Goal: Use online tool/utility: Utilize a website feature to perform a specific function

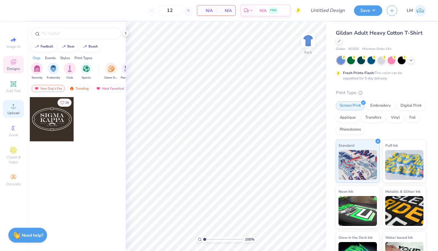
click at [15, 109] on icon at bounding box center [13, 105] width 7 height 7
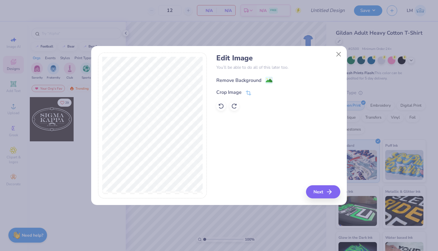
click at [251, 80] on div "Remove Background" at bounding box center [239, 80] width 45 height 7
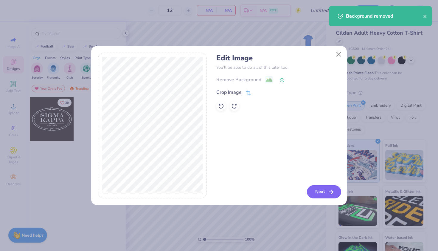
click at [324, 189] on button "Next" at bounding box center [324, 191] width 34 height 13
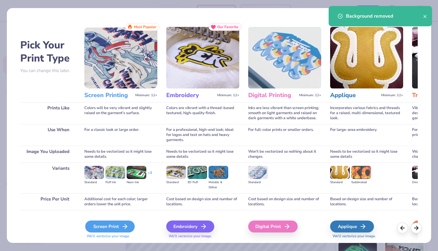
click at [127, 227] on icon at bounding box center [124, 225] width 7 height 7
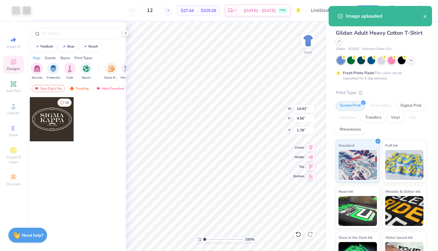
type input "1.78"
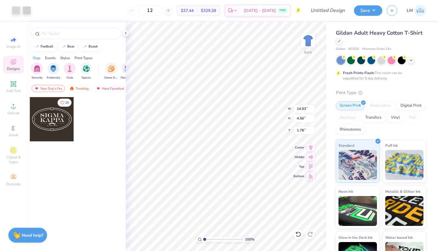
click at [22, 13] on div at bounding box center [21, 10] width 19 height 8
click at [26, 11] on div at bounding box center [27, 10] width 8 height 8
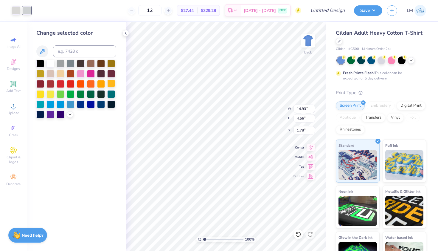
click at [112, 85] on div at bounding box center [111, 83] width 8 height 8
click at [16, 11] on div at bounding box center [16, 10] width 8 height 8
click at [109, 86] on div at bounding box center [111, 83] width 8 height 8
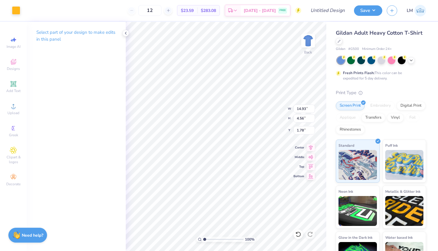
type input "8.29"
type input "2.53"
type input "3.00"
click at [126, 33] on icon at bounding box center [125, 33] width 5 height 5
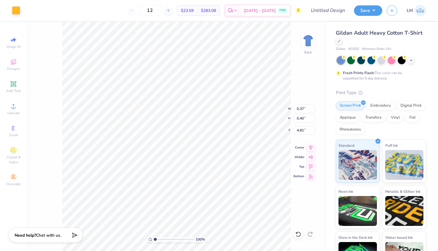
type input "0.27"
type input "0.29"
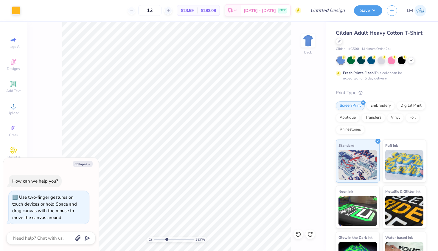
type input "3.87"
drag, startPoint x: 155, startPoint y: 239, endPoint x: 167, endPoint y: 238, distance: 12.0
click at [167, 238] on input "range" at bounding box center [174, 238] width 40 height 5
click at [89, 164] on icon "button" at bounding box center [89, 164] width 4 height 4
type textarea "x"
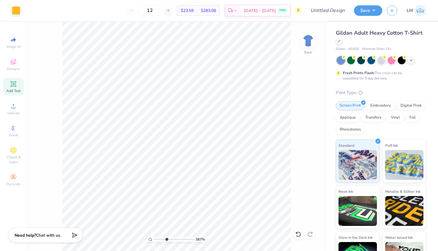
click at [14, 86] on icon at bounding box center [13, 83] width 7 height 7
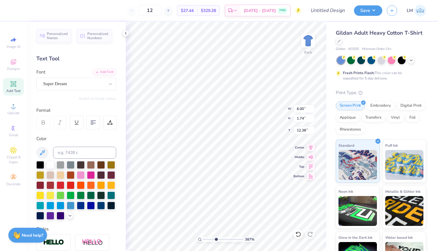
type input "0.37"
type input "0.40"
type input "4.81"
click at [73, 153] on input at bounding box center [84, 152] width 63 height 12
click at [112, 187] on div at bounding box center [111, 184] width 8 height 8
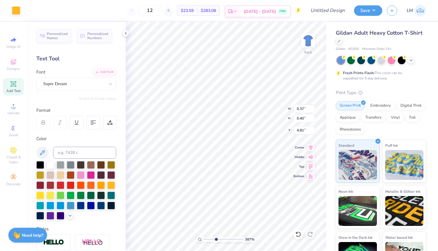
click at [238, 13] on icon at bounding box center [235, 11] width 5 height 5
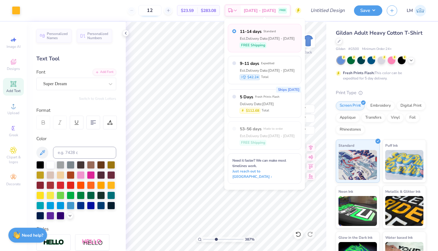
click at [162, 13] on input "12" at bounding box center [149, 10] width 23 height 11
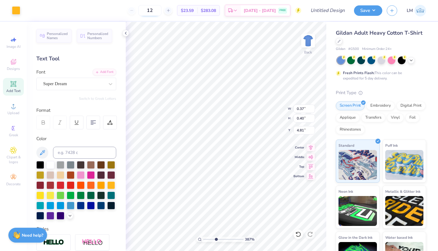
type input "1"
type input "50"
click at [125, 33] on icon at bounding box center [125, 33] width 5 height 5
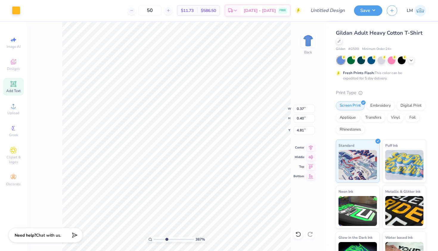
type input "0.32"
click at [11, 86] on icon at bounding box center [13, 84] width 6 height 6
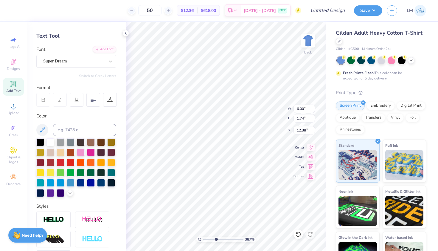
scroll to position [19, 0]
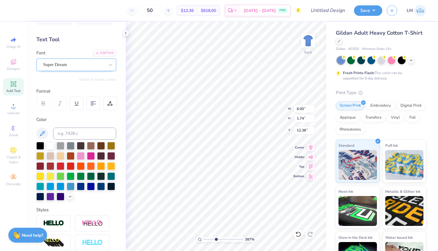
click at [92, 66] on div "Super Dream" at bounding box center [74, 64] width 63 height 9
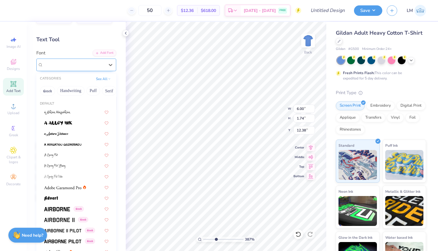
click at [92, 66] on div "Super Dream" at bounding box center [73, 64] width 61 height 7
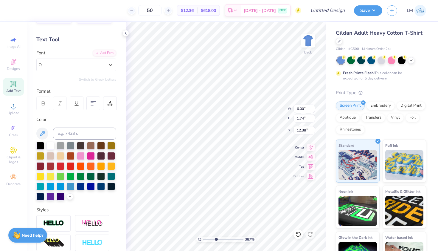
type input "0.62"
type input "1.22"
type input "3.35"
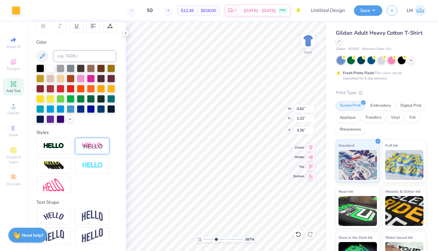
scroll to position [96, 0]
click at [111, 88] on div at bounding box center [111, 88] width 8 height 8
click at [125, 33] on icon at bounding box center [125, 33] width 5 height 5
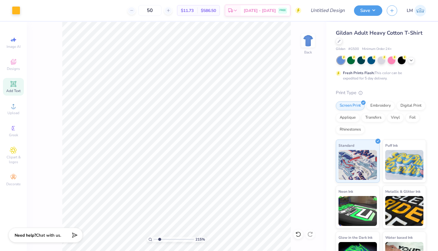
drag, startPoint x: 166, startPoint y: 239, endPoint x: 160, endPoint y: 238, distance: 5.8
click at [160, 238] on input "range" at bounding box center [174, 238] width 40 height 5
drag, startPoint x: 160, startPoint y: 239, endPoint x: 135, endPoint y: 239, distance: 24.8
type input "1"
click at [135, 239] on div "100 %" at bounding box center [176, 136] width 229 height 229
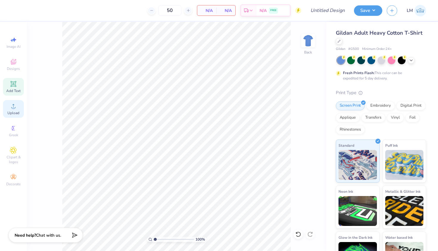
click at [12, 110] on div "Upload" at bounding box center [13, 109] width 21 height 18
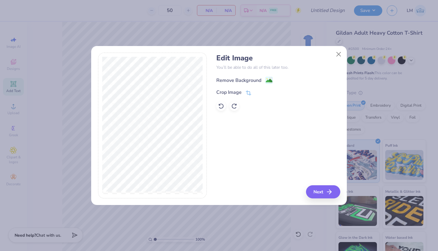
click at [248, 79] on div "Remove Background" at bounding box center [239, 80] width 45 height 7
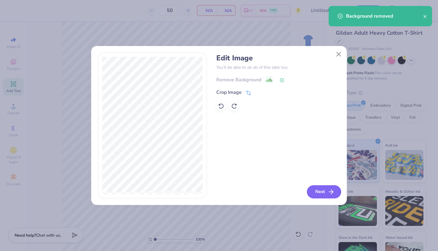
click at [322, 191] on button "Next" at bounding box center [324, 191] width 34 height 13
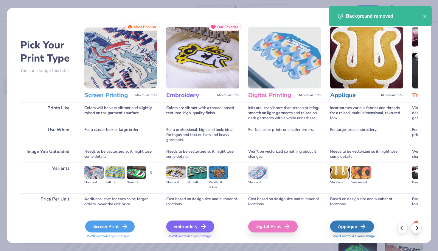
click at [107, 221] on div "Screen Print" at bounding box center [110, 226] width 50 height 12
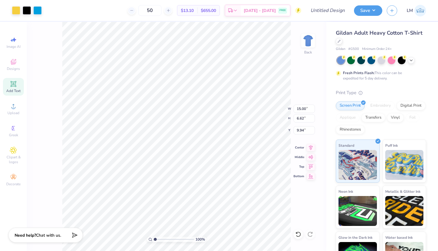
type input "3.00"
type input "14.16"
type input "6.26"
type input "3.00"
type input "9.79"
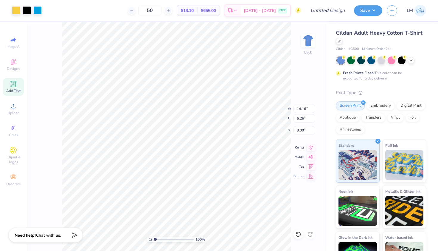
type input "4.32"
type input "3.00"
type input "6.50"
type input "2.87"
click at [28, 10] on div at bounding box center [27, 10] width 8 height 8
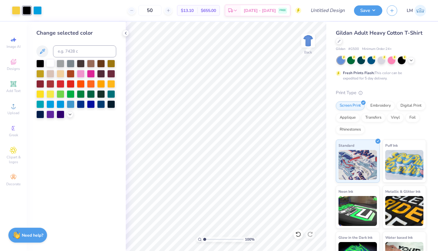
click at [52, 63] on div at bounding box center [51, 63] width 8 height 8
click at [126, 31] on icon at bounding box center [125, 33] width 5 height 5
